Goal: Task Accomplishment & Management: Use online tool/utility

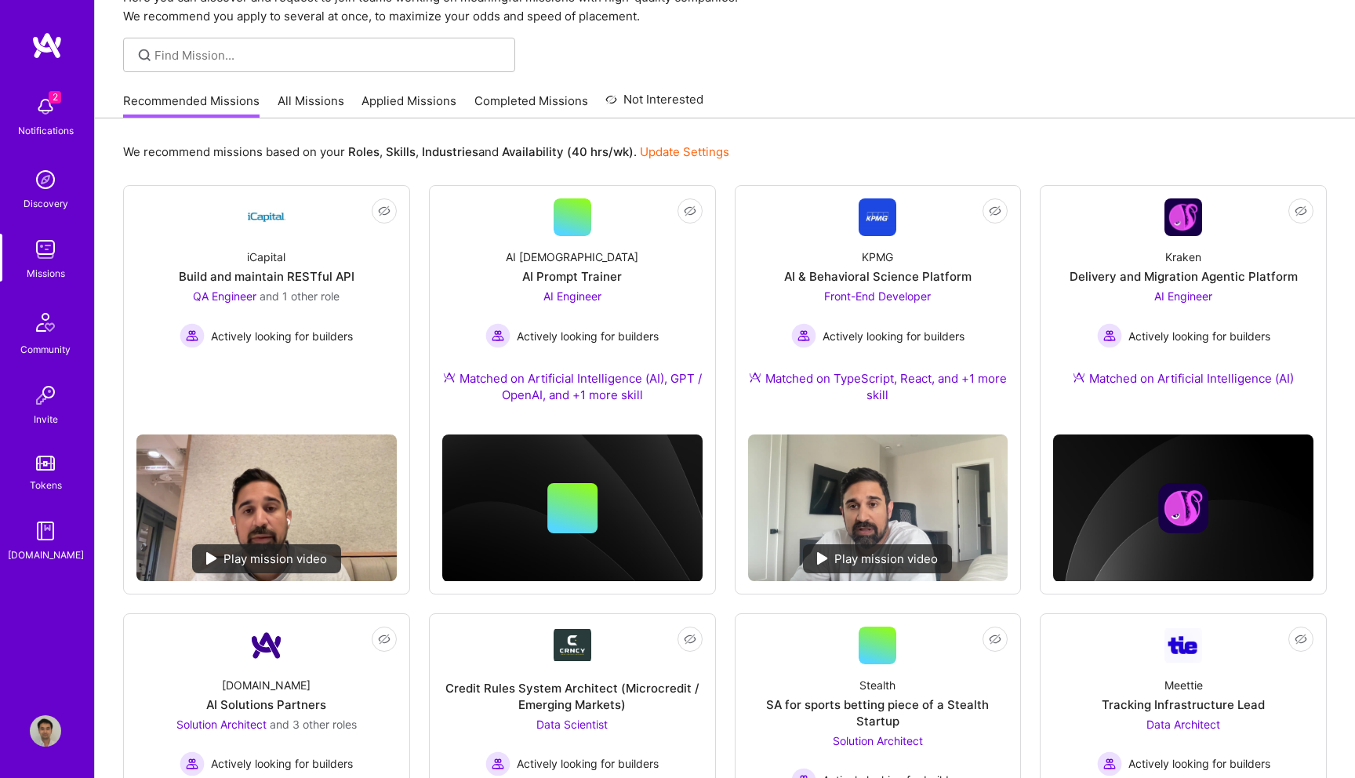
scroll to position [82, 0]
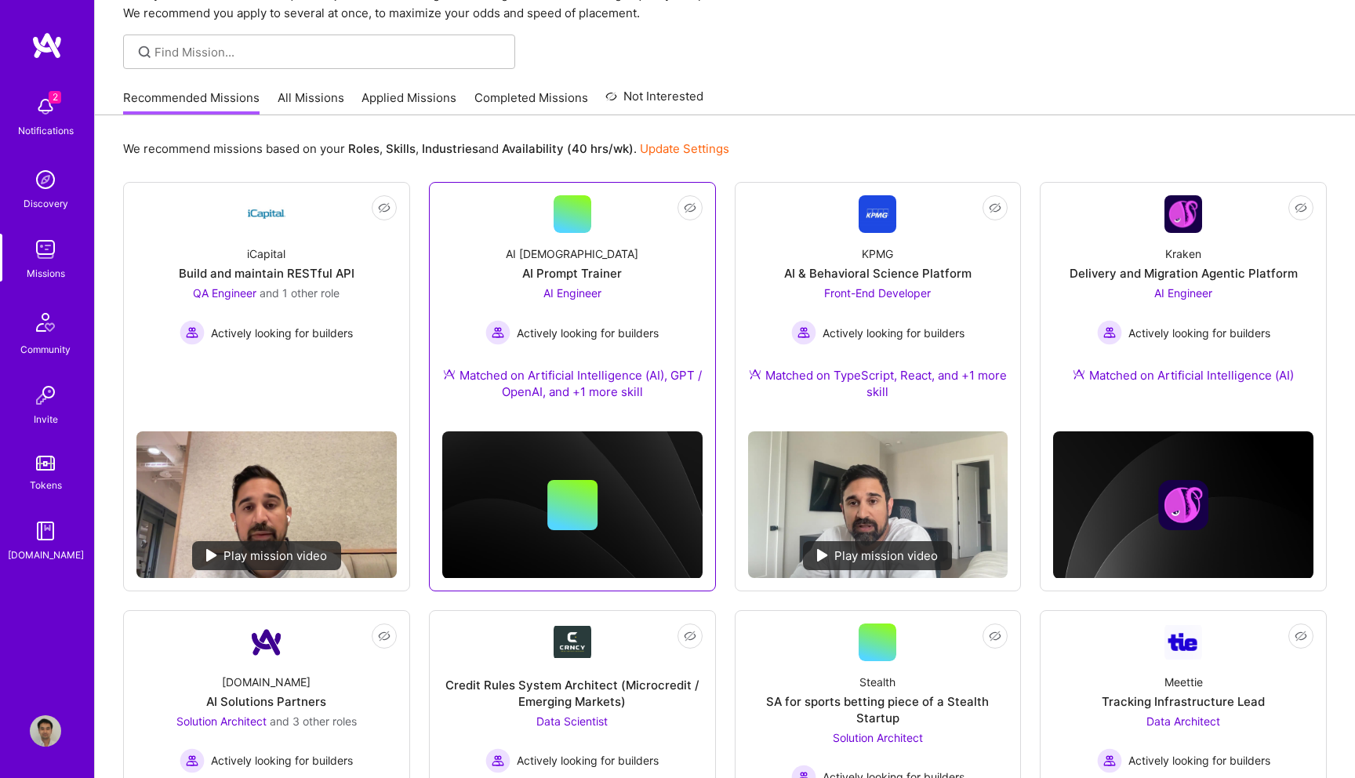
click at [607, 228] on link "Not Interested AI [DEMOGRAPHIC_DATA] AI Prompt Trainer AI Engineer Actively loo…" at bounding box center [572, 307] width 260 height 224
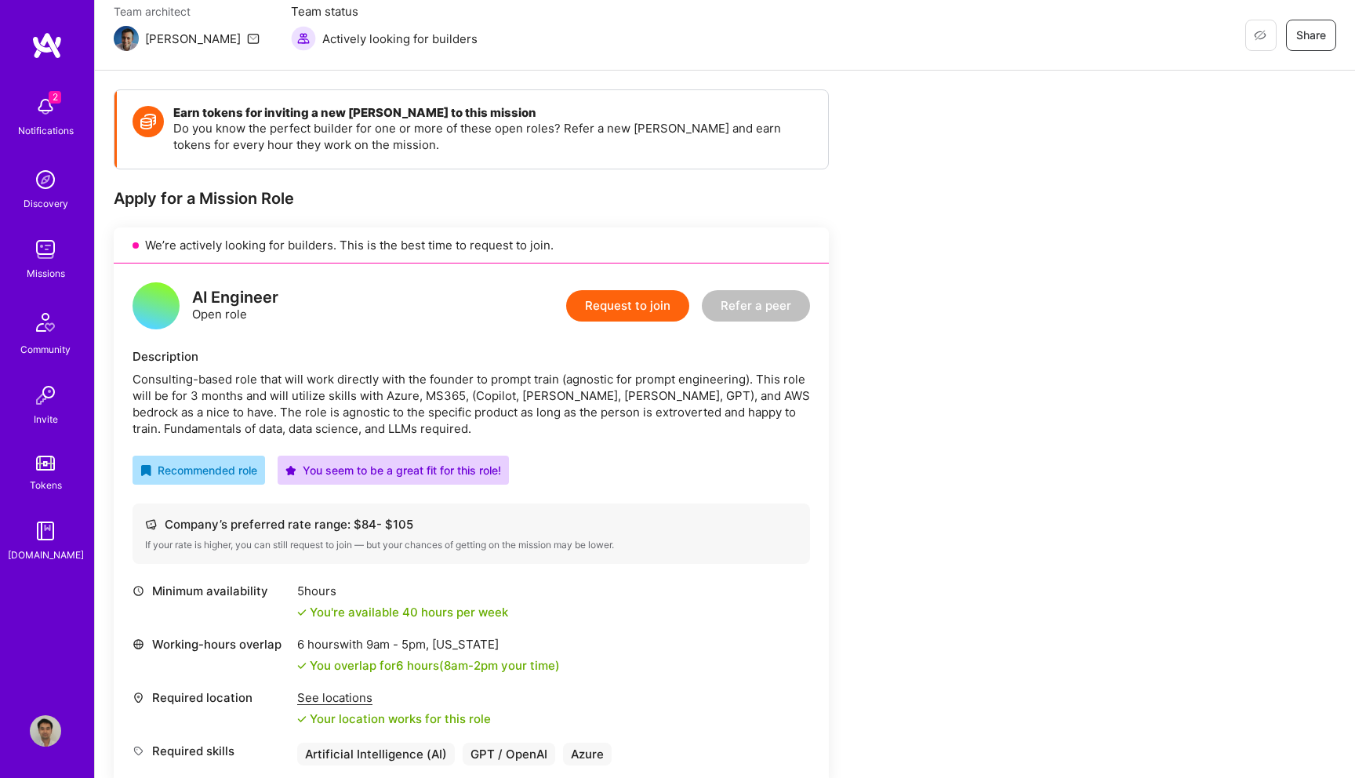
scroll to position [191, 0]
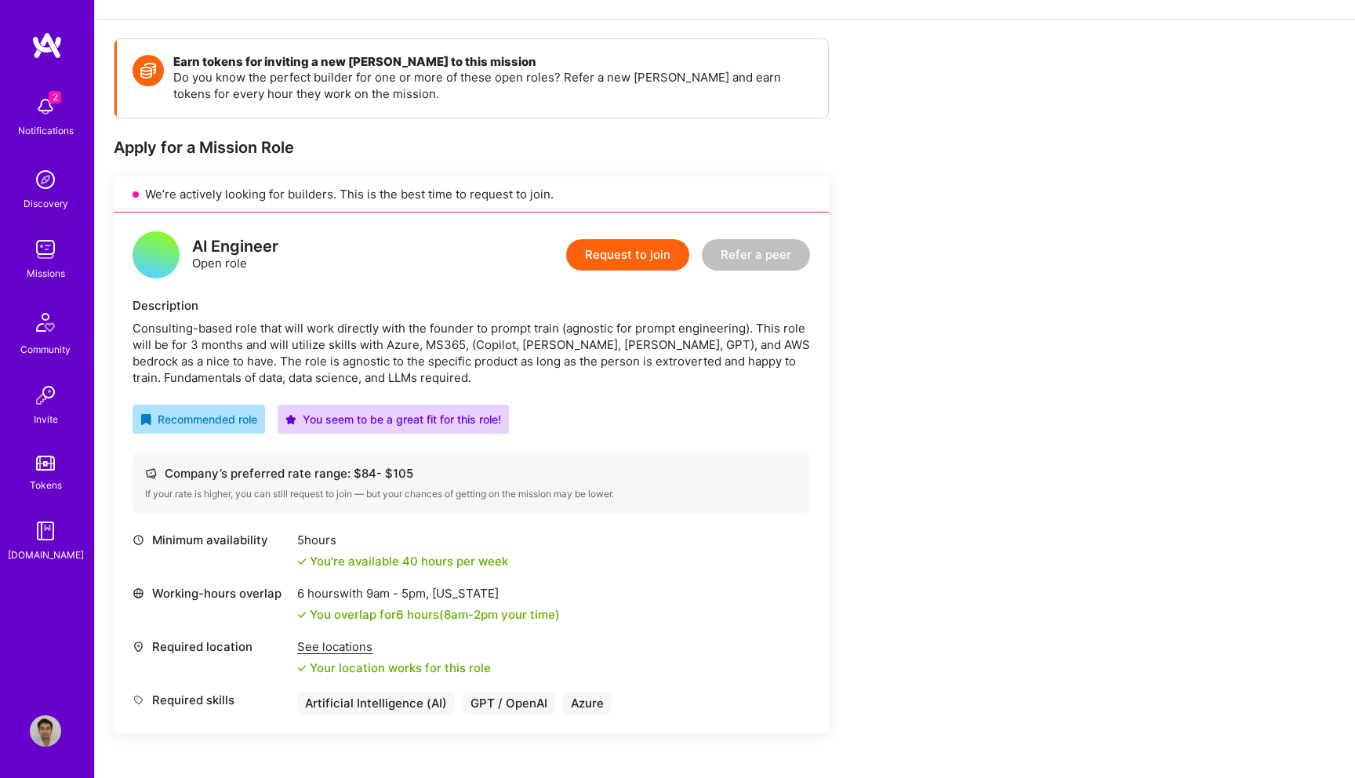
click at [45, 89] on div "2 Notifications" at bounding box center [45, 115] width 97 height 54
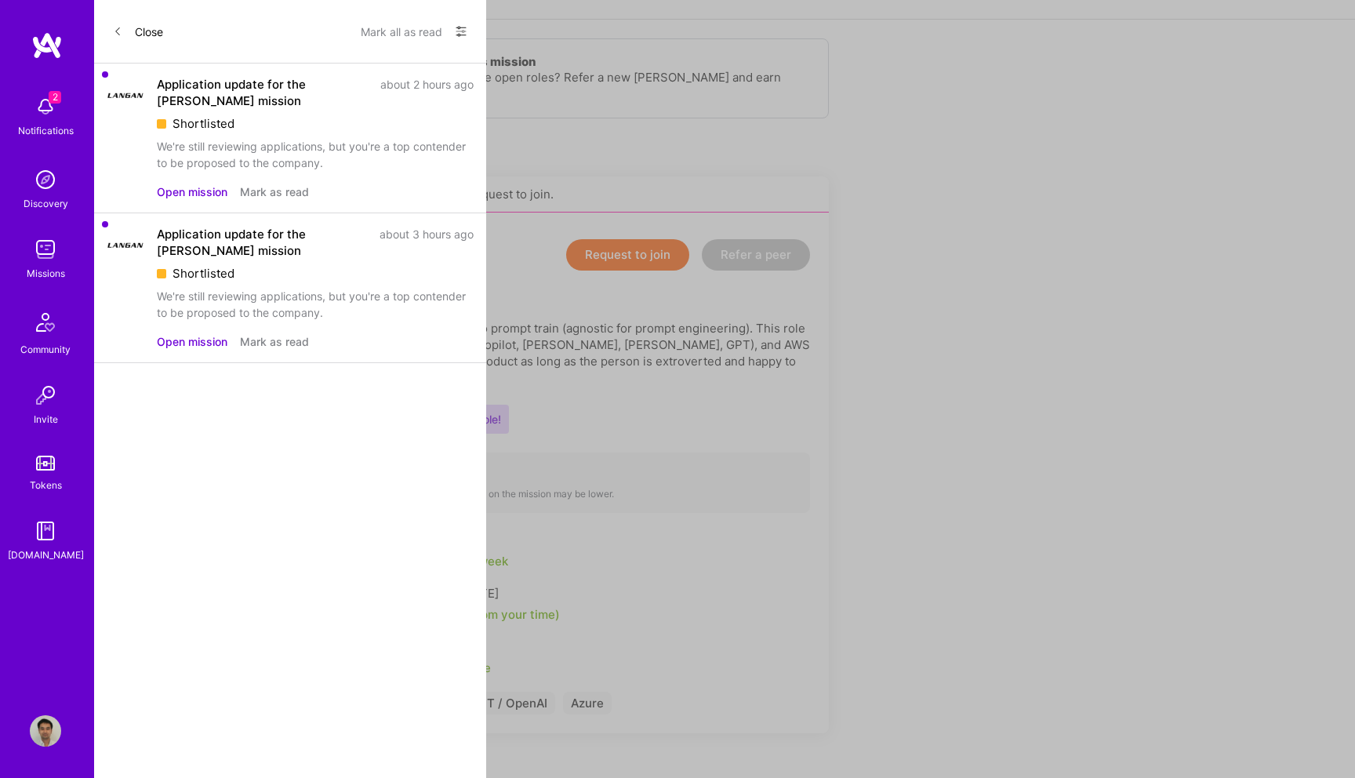
click at [398, 30] on button "Mark all as read" at bounding box center [402, 31] width 82 height 25
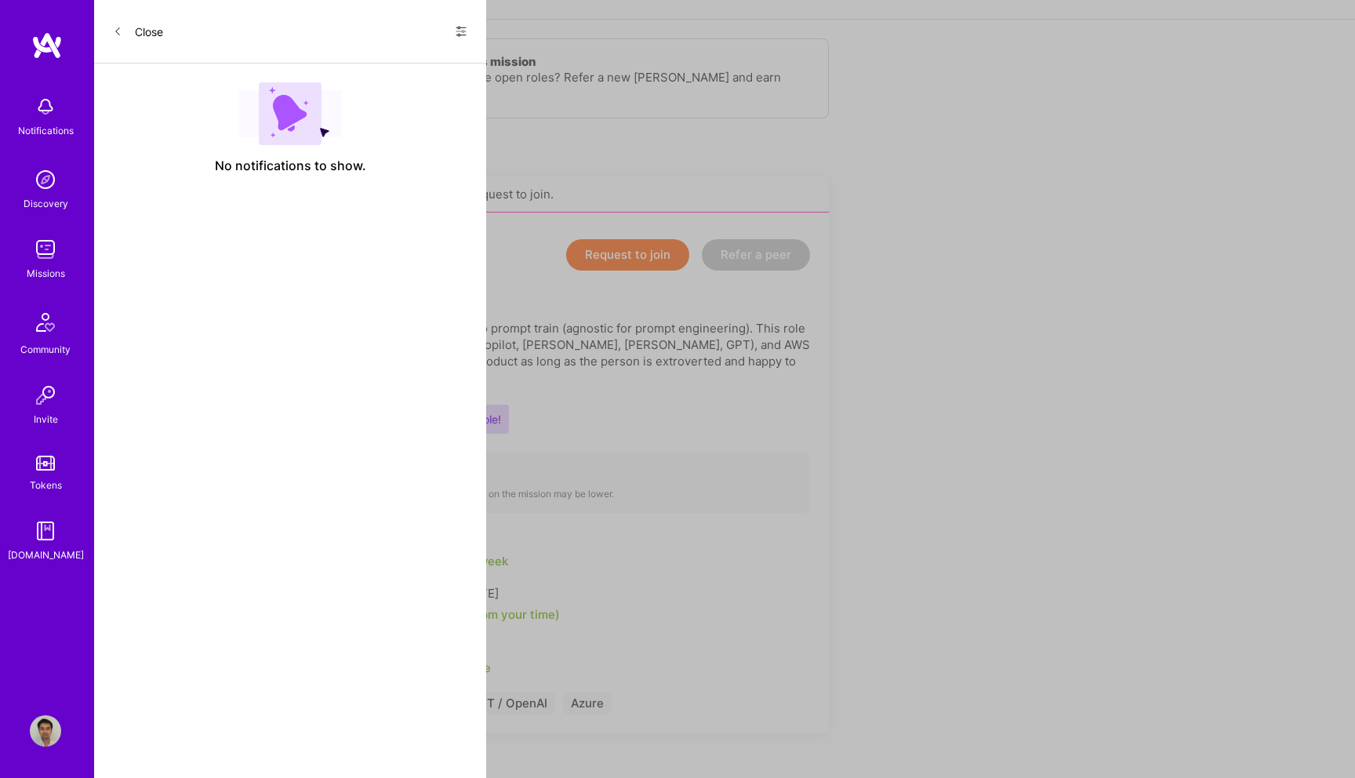
click at [164, 29] on div "Close Show all notifications Show unread notifications only" at bounding box center [290, 32] width 392 height 64
click at [152, 29] on button "Close" at bounding box center [138, 31] width 50 height 25
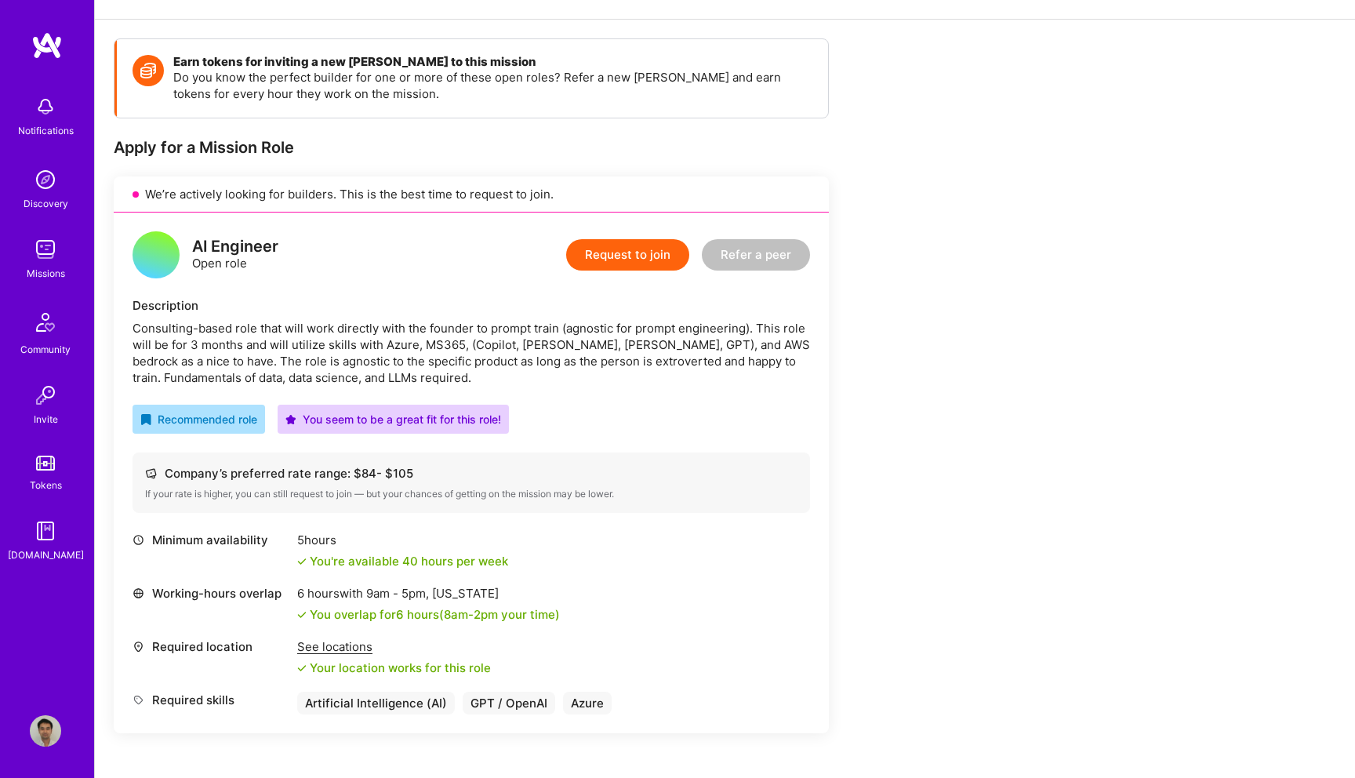
click at [44, 47] on img at bounding box center [46, 45] width 31 height 28
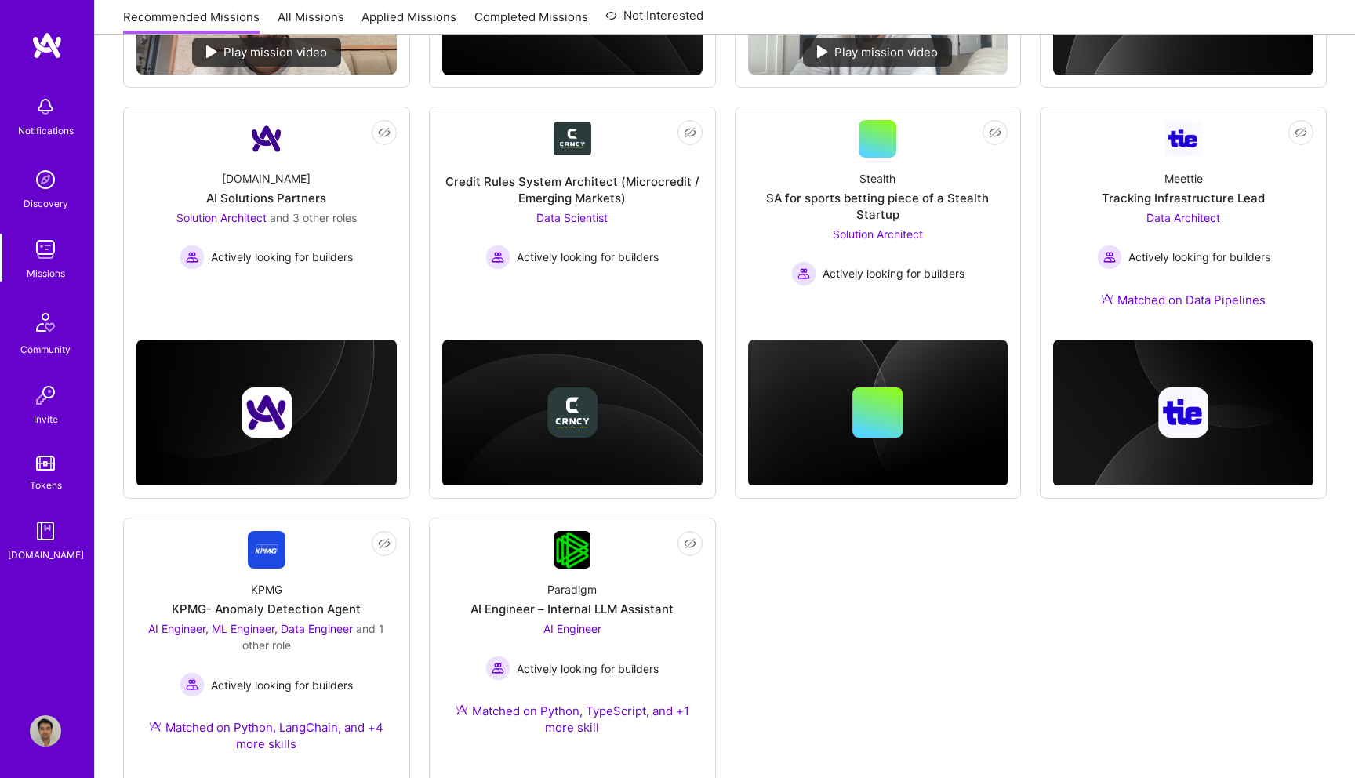
scroll to position [573, 0]
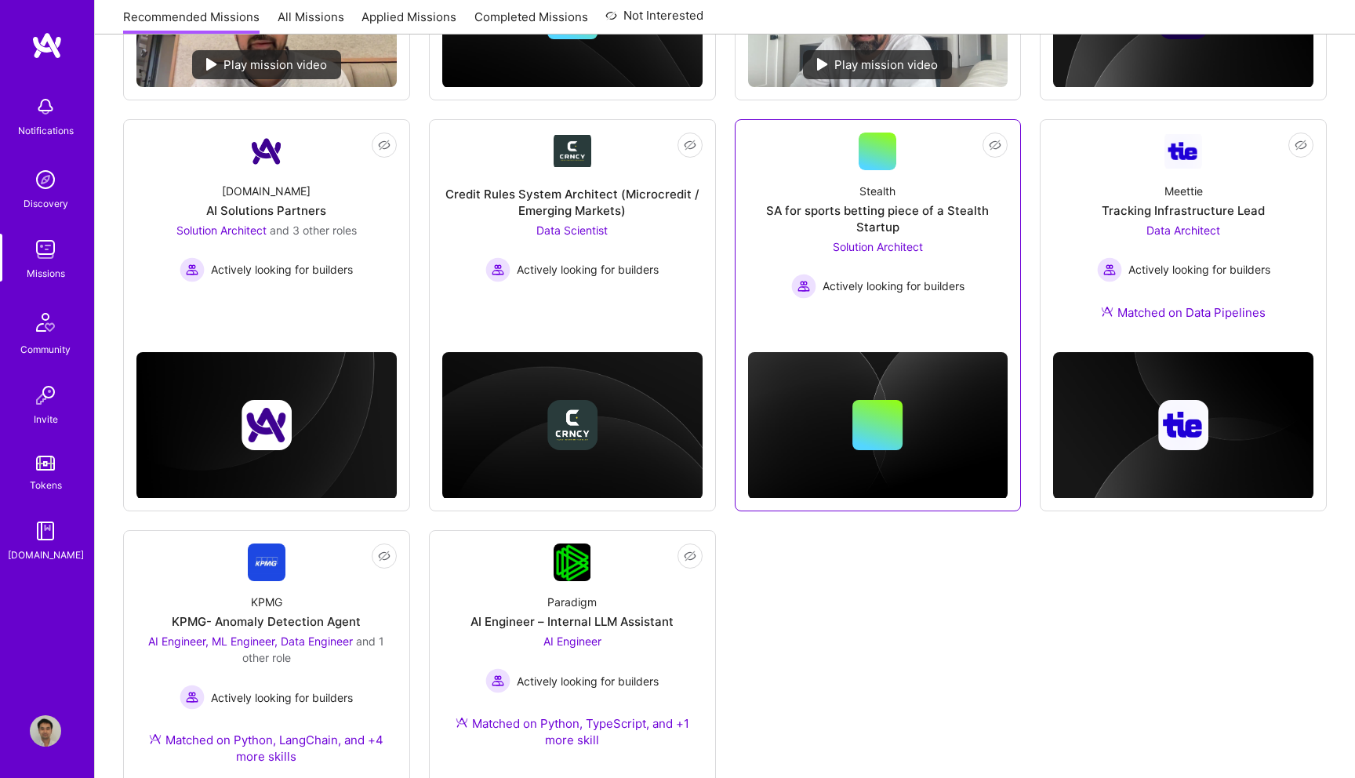
click at [877, 235] on div "Stealth SA for sports betting piece of a Stealth Startup Solution Architect Act…" at bounding box center [878, 234] width 260 height 129
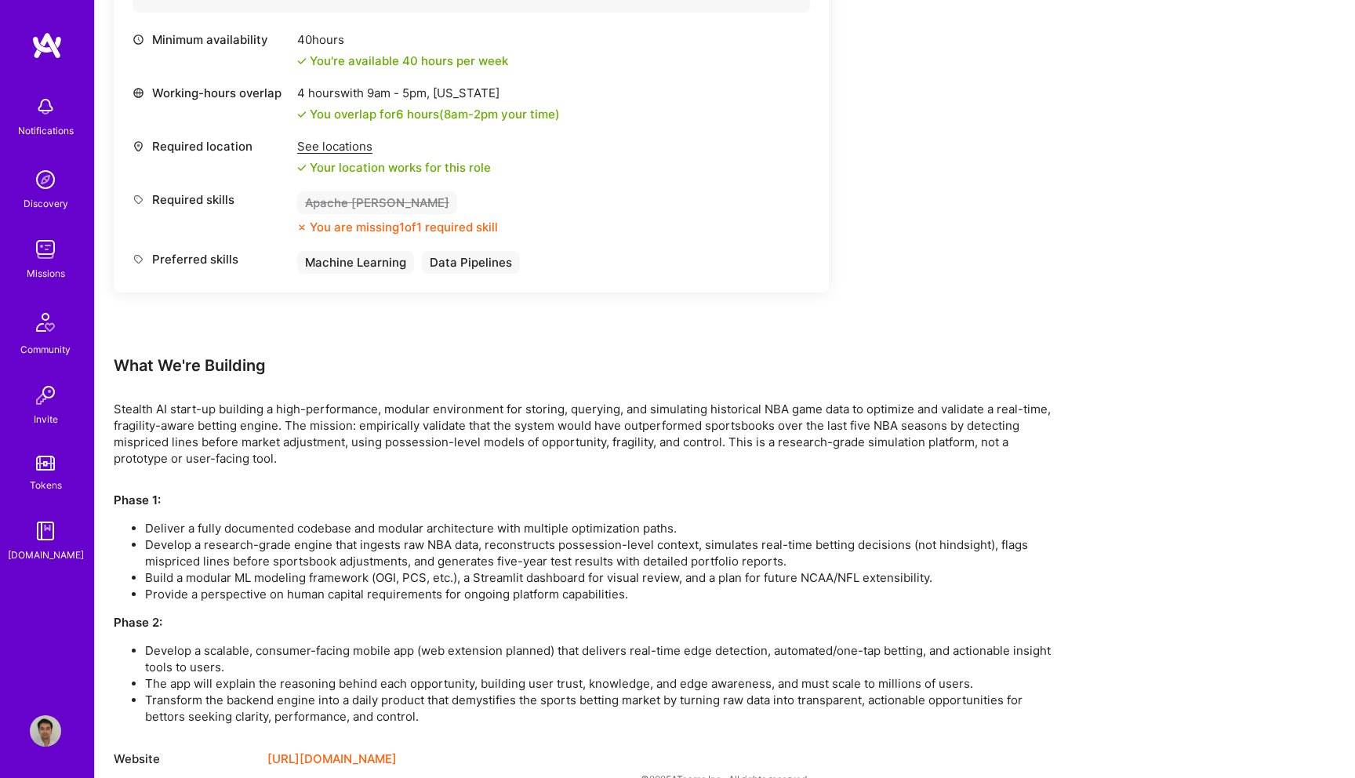
scroll to position [693, 0]
